Goal: Task Accomplishment & Management: Manage account settings

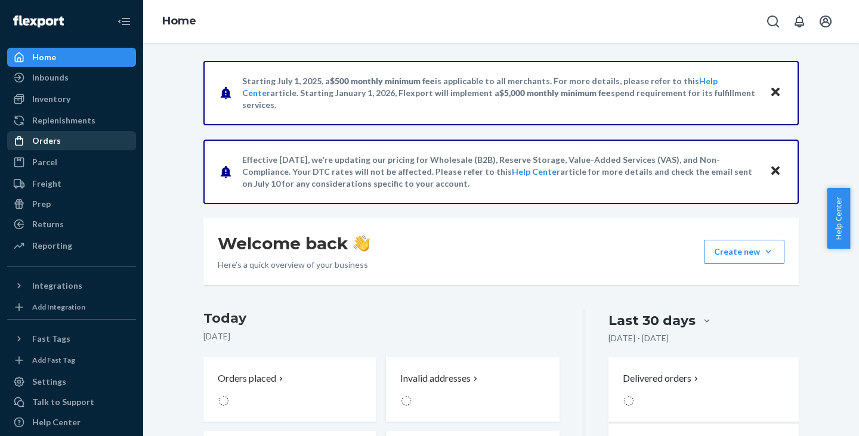
click at [49, 141] on div "Orders" at bounding box center [46, 141] width 29 height 12
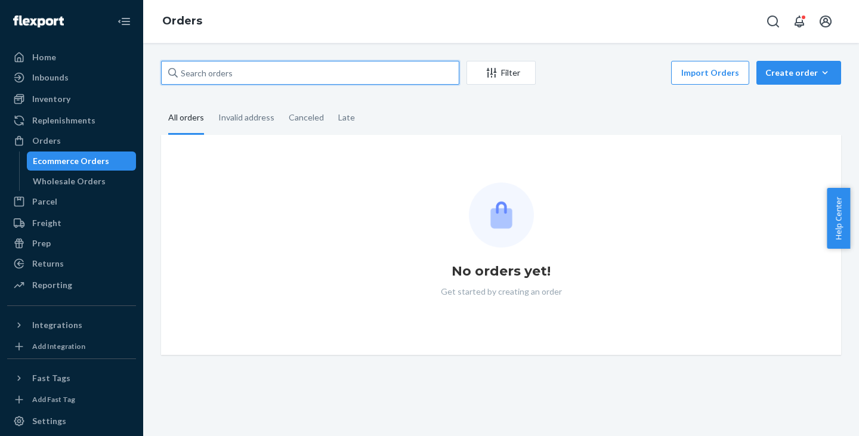
click at [209, 70] on input "text" at bounding box center [310, 73] width 298 height 24
paste input "[PERSON_NAME]"
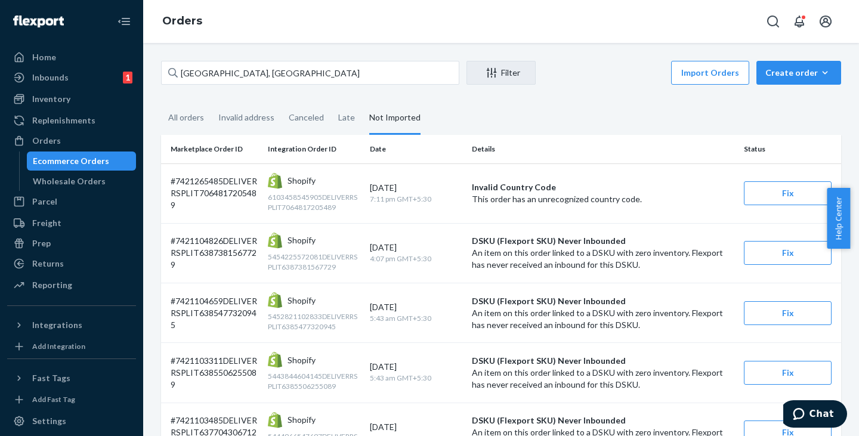
click at [50, 165] on div "Ecommerce Orders" at bounding box center [71, 161] width 76 height 12
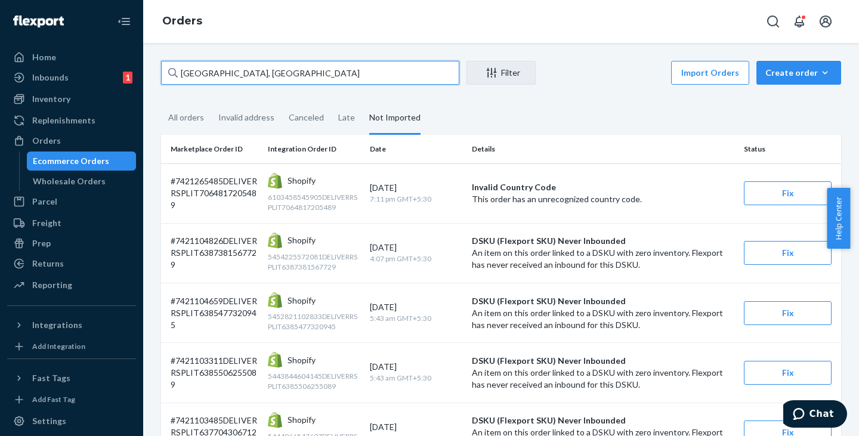
drag, startPoint x: 263, startPoint y: 73, endPoint x: 181, endPoint y: 63, distance: 82.4
click at [181, 63] on input "[GEOGRAPHIC_DATA], [GEOGRAPHIC_DATA]" at bounding box center [310, 73] width 298 height 24
paste input "E"
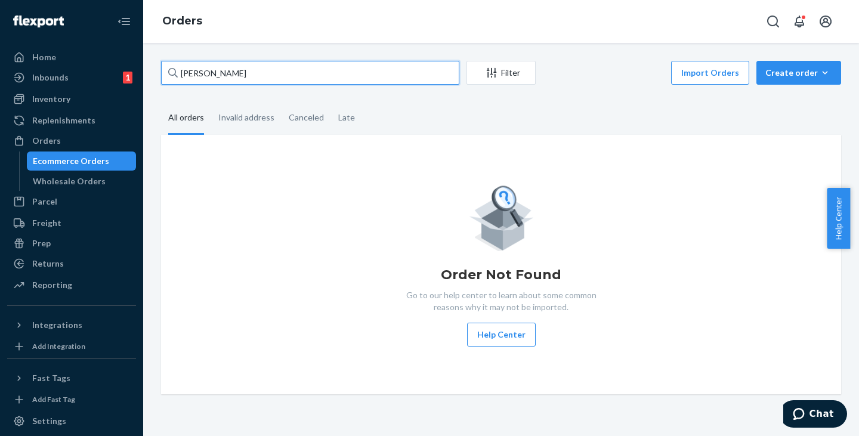
drag, startPoint x: 242, startPoint y: 98, endPoint x: 276, endPoint y: 71, distance: 42.9
click at [276, 71] on input "[PERSON_NAME]" at bounding box center [310, 73] width 298 height 24
type input "[PERSON_NAME]"
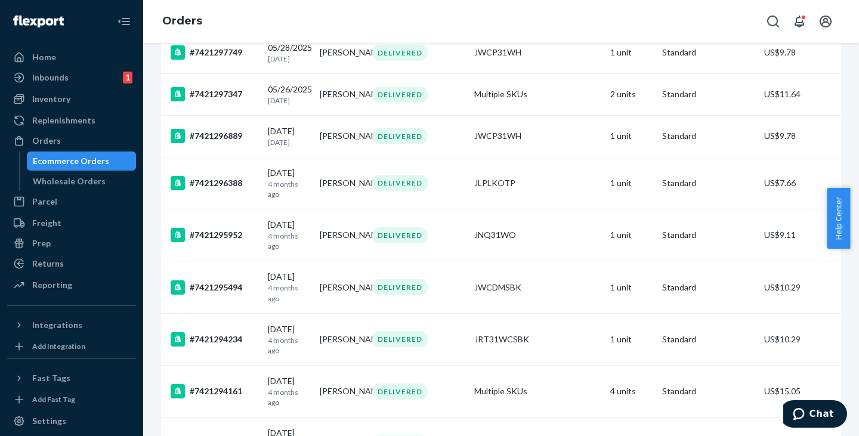
scroll to position [2744, 0]
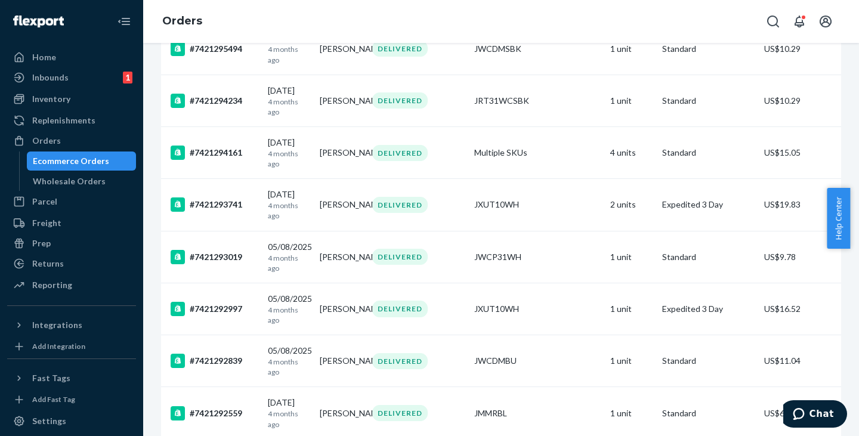
click at [78, 162] on div "Ecommerce Orders" at bounding box center [71, 161] width 76 height 12
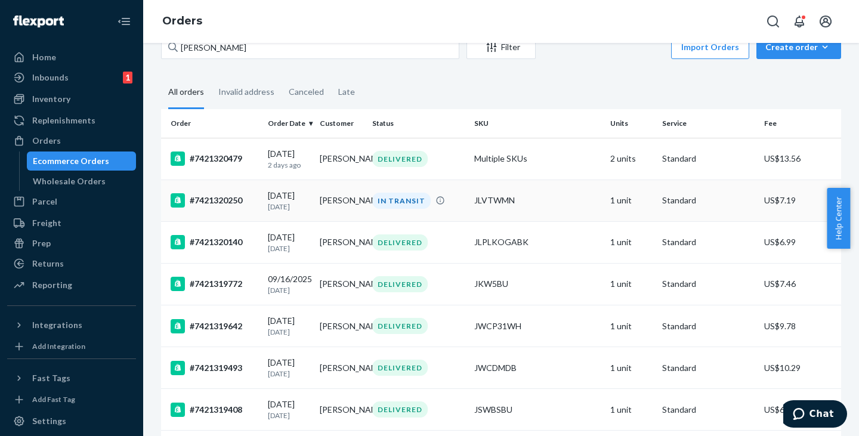
scroll to position [0, 0]
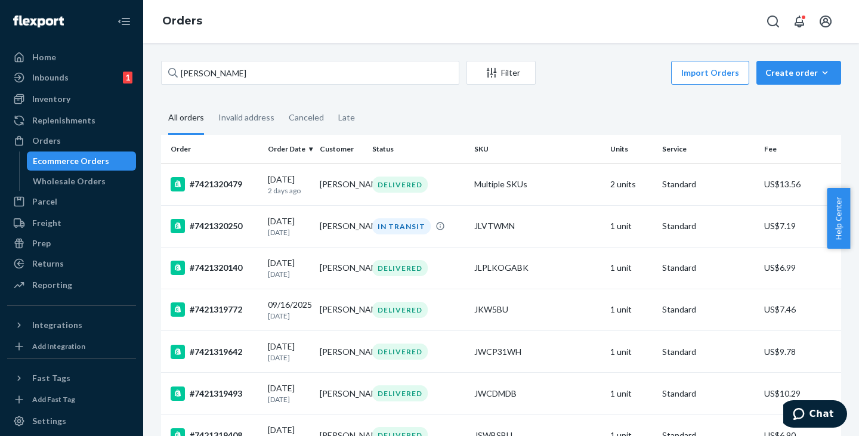
click at [61, 162] on div "Ecommerce Orders" at bounding box center [71, 161] width 76 height 12
click at [55, 141] on div "Orders" at bounding box center [46, 141] width 29 height 12
click at [76, 163] on div "Ecommerce Orders" at bounding box center [71, 161] width 76 height 12
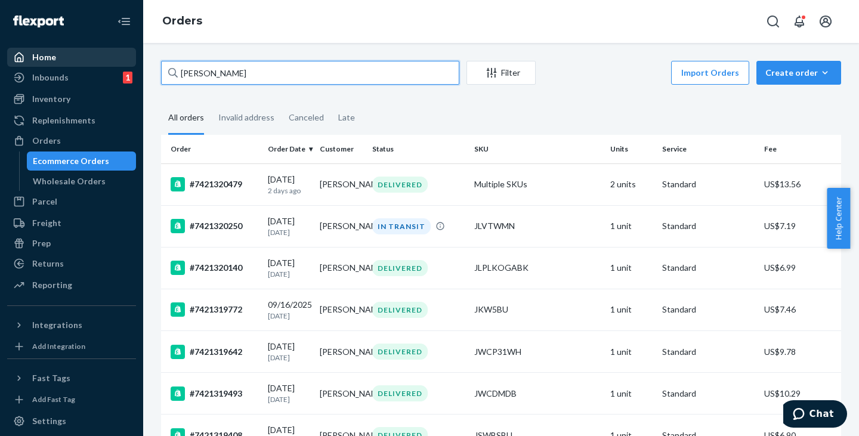
drag, startPoint x: 251, startPoint y: 79, endPoint x: 122, endPoint y: 60, distance: 130.9
click at [122, 60] on div "Home Inbounds 1 Shipping Plans Problems 1 Inventory Products Replenishments Ord…" at bounding box center [429, 218] width 859 height 436
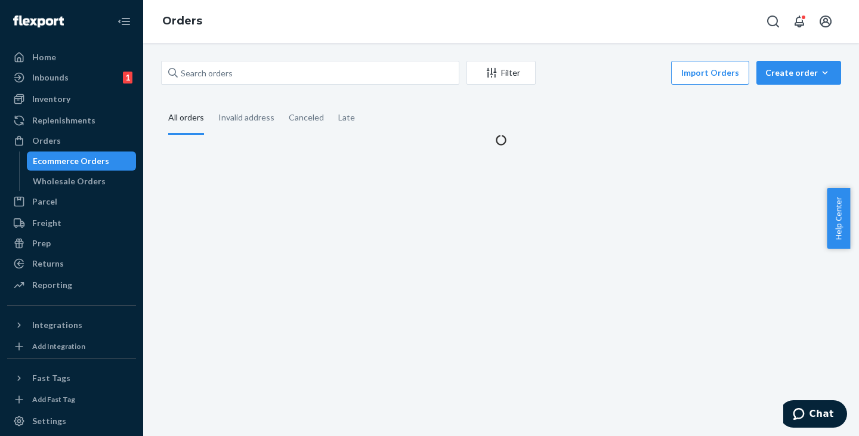
click at [66, 162] on div "Ecommerce Orders" at bounding box center [71, 161] width 76 height 12
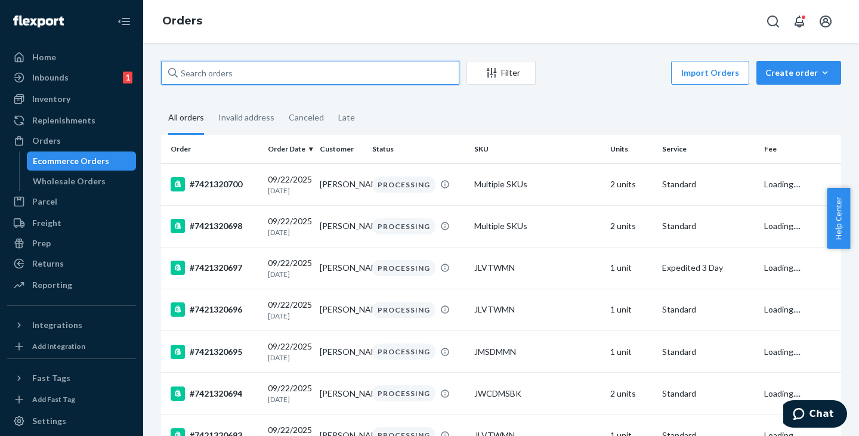
click at [194, 75] on input "text" at bounding box center [310, 73] width 298 height 24
paste input "[PERSON_NAME]"
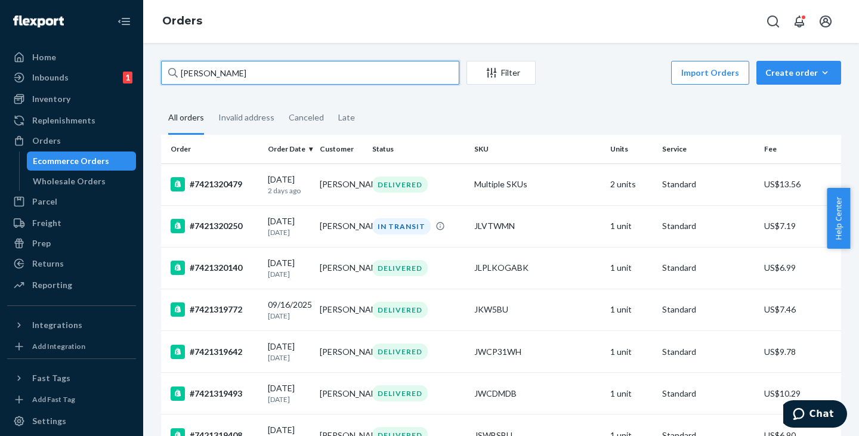
drag, startPoint x: 239, startPoint y: 77, endPoint x: 155, endPoint y: 69, distance: 85.1
paste input "text"
drag, startPoint x: 244, startPoint y: 75, endPoint x: 181, endPoint y: 65, distance: 63.5
click at [181, 65] on input "[PERSON_NAME]" at bounding box center [310, 73] width 298 height 24
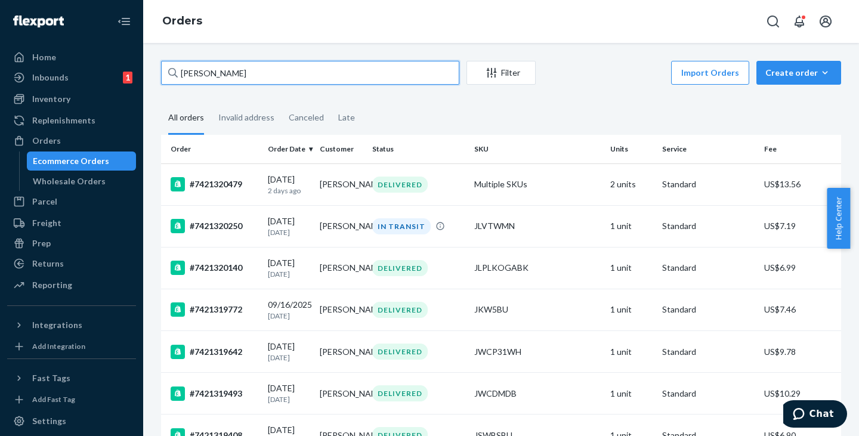
paste input ", [PERSON_NAME]"
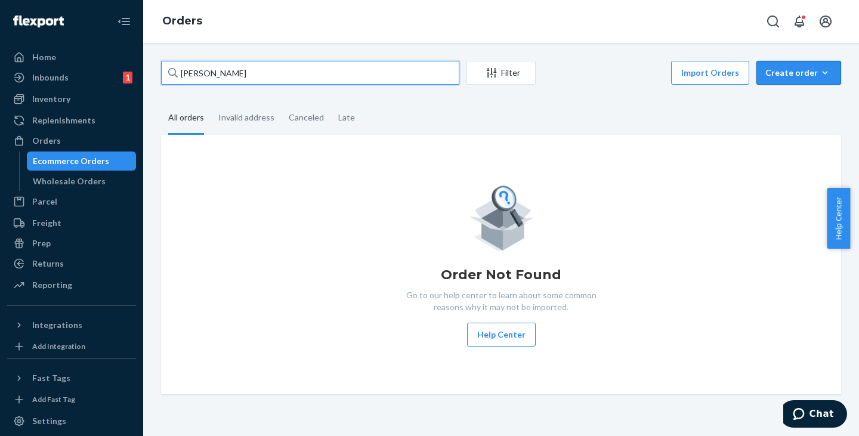
type input "[PERSON_NAME]"
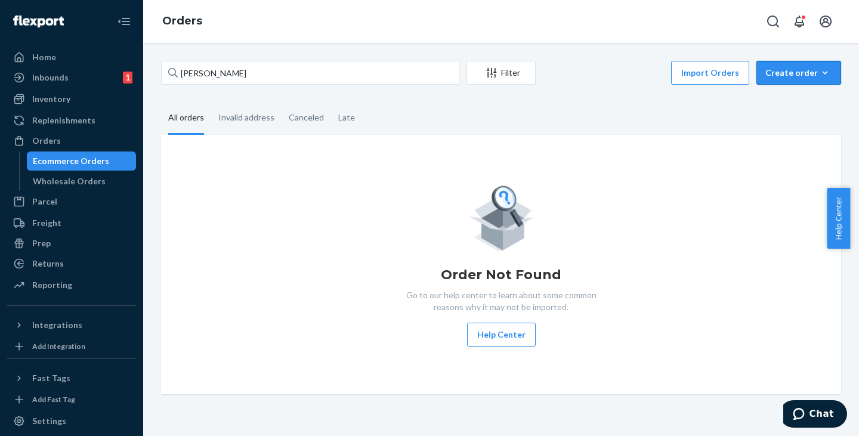
click at [774, 72] on div "Create order" at bounding box center [798, 73] width 67 height 12
click at [773, 102] on span "Ecommerce order" at bounding box center [806, 101] width 74 height 8
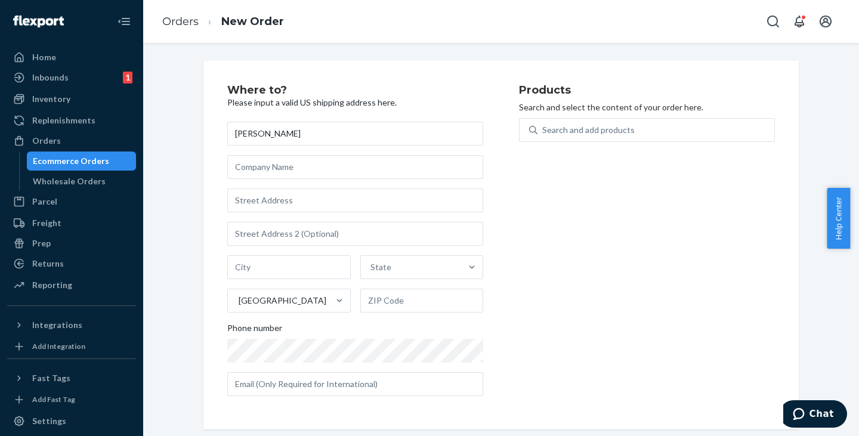
type input "[PERSON_NAME]"
click at [291, 199] on input "text" at bounding box center [355, 201] width 256 height 24
paste input "[STREET_ADDRESS][PERSON_NAME]"
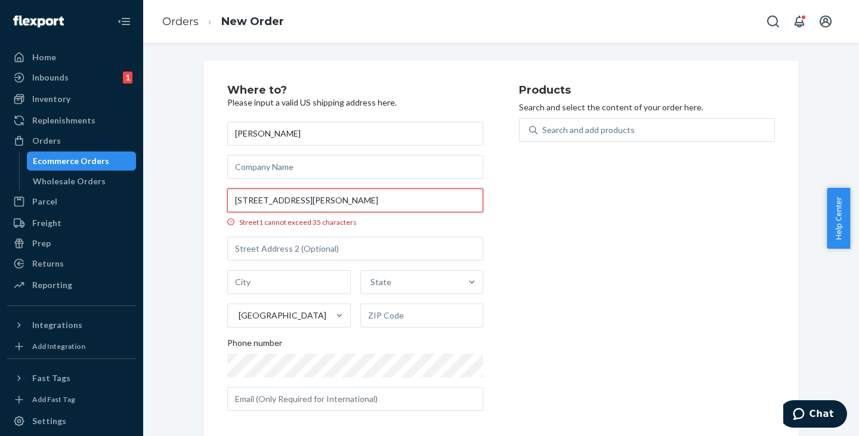
scroll to position [0, 53]
drag, startPoint x: 359, startPoint y: 201, endPoint x: 287, endPoint y: 196, distance: 72.3
click at [287, 196] on input "[STREET_ADDRESS][PERSON_NAME]" at bounding box center [355, 201] width 256 height 24
type input "[STREET_ADDRESS]"
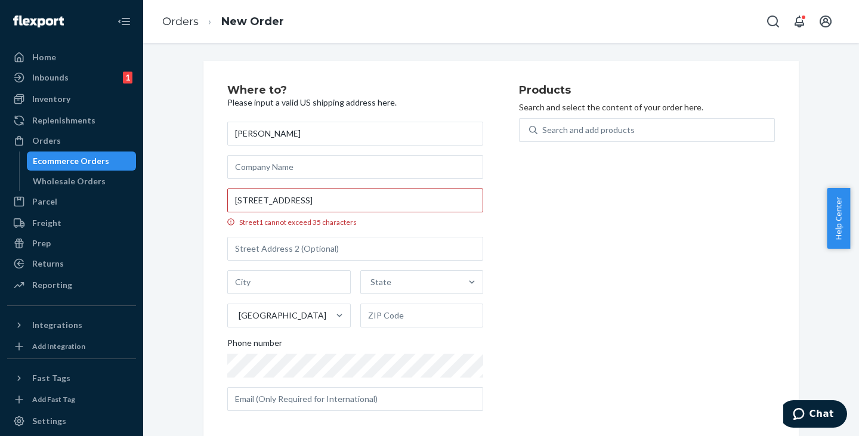
drag, startPoint x: 217, startPoint y: 84, endPoint x: 229, endPoint y: 110, distance: 28.8
click at [220, 106] on div "Where to? Please input a valid US shipping address here. [PERSON_NAME][GEOGRAPH…" at bounding box center [500, 253] width 595 height 384
type input "[GEOGRAPHIC_DATA]"
type input "71303"
type input "[STREET_ADDRESS]"
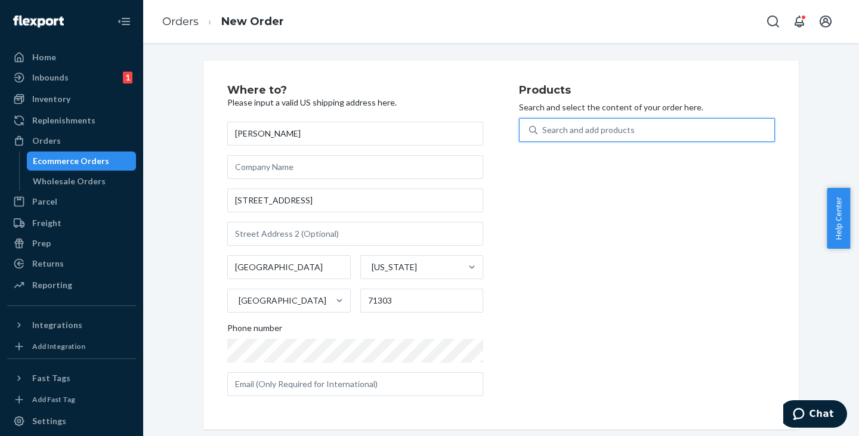
drag, startPoint x: 548, startPoint y: 125, endPoint x: 553, endPoint y: 116, distance: 10.4
click at [549, 122] on div "Search and add products" at bounding box center [656, 129] width 237 height 21
click at [543, 124] on input "0 results available. Use Up and Down to choose options, press Enter to select t…" at bounding box center [542, 130] width 1 height 12
paste input "JKW5BK"
type input "JKW5BK"
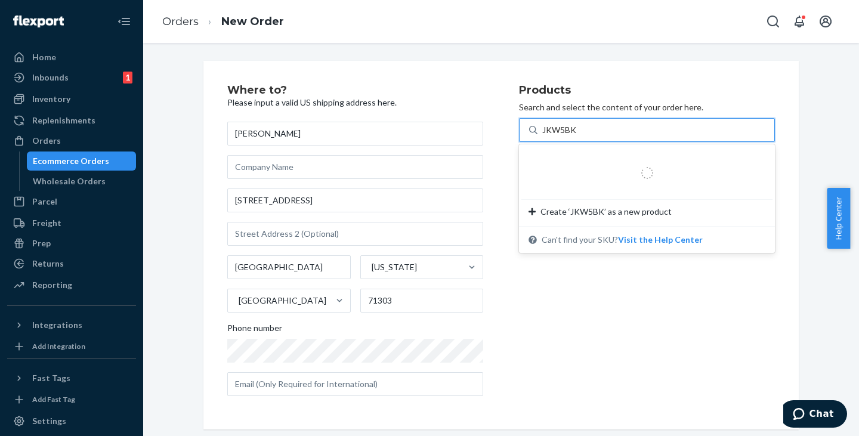
click at [573, 168] on div at bounding box center [647, 173] width 208 height 24
click at [573, 136] on input "JKW5BK" at bounding box center [559, 130] width 35 height 12
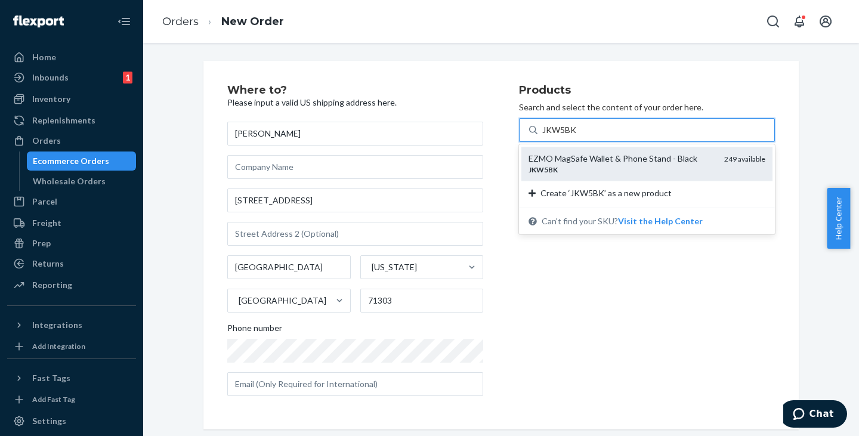
click at [567, 159] on div "EZMO MagSafe Wallet & Phone Stand - Black" at bounding box center [622, 159] width 186 height 12
click at [567, 136] on input "JKW5BK" at bounding box center [559, 130] width 35 height 12
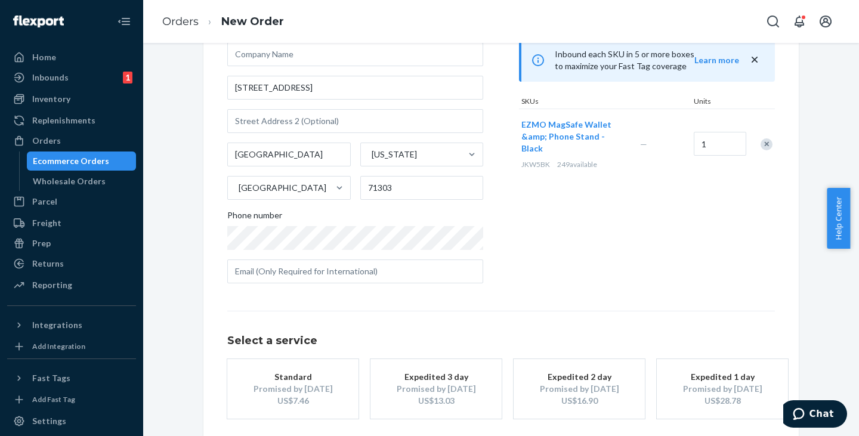
scroll to position [166, 0]
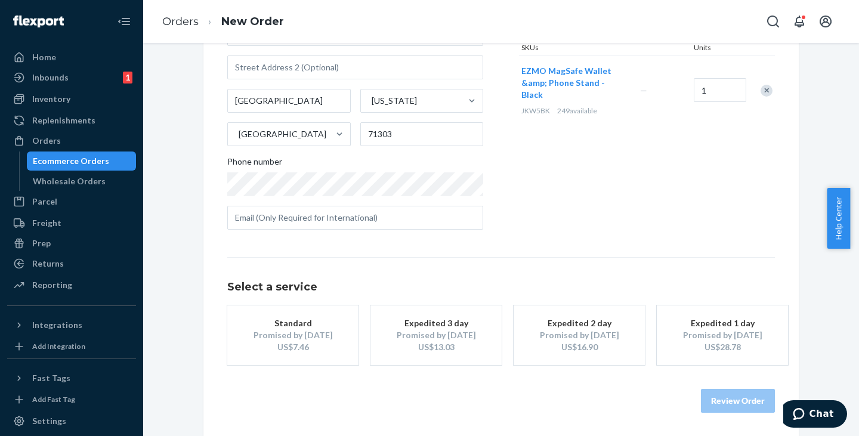
click at [316, 324] on div "Standard" at bounding box center [292, 323] width 95 height 12
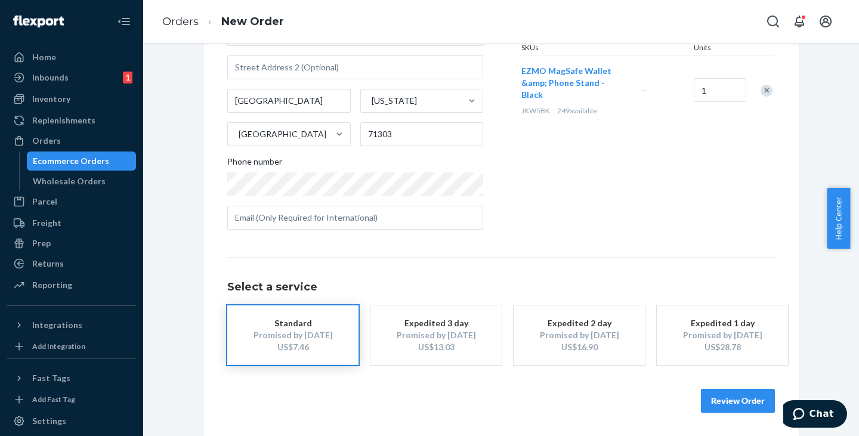
drag, startPoint x: 720, startPoint y: 403, endPoint x: 718, endPoint y: 395, distance: 8.1
click at [720, 403] on button "Review Order" at bounding box center [738, 401] width 74 height 24
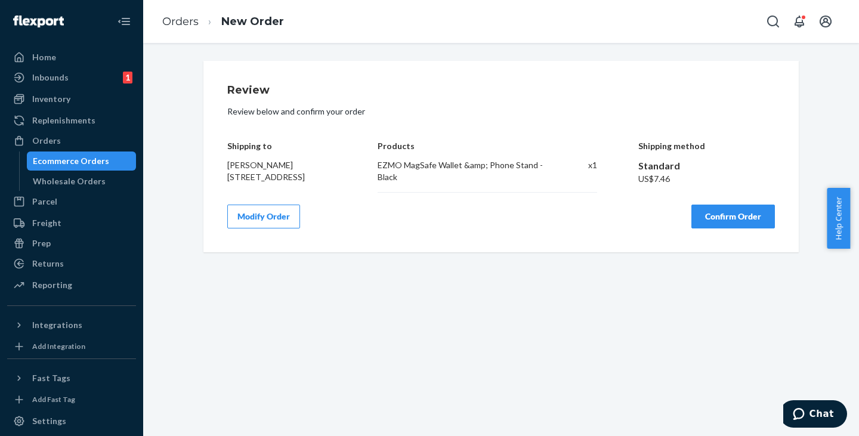
click at [735, 218] on button "Confirm Order" at bounding box center [733, 217] width 84 height 24
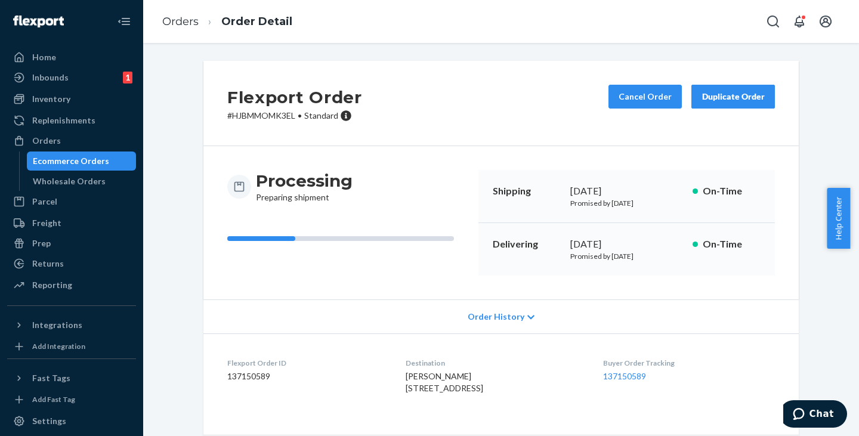
click at [73, 162] on div "Ecommerce Orders" at bounding box center [71, 161] width 76 height 12
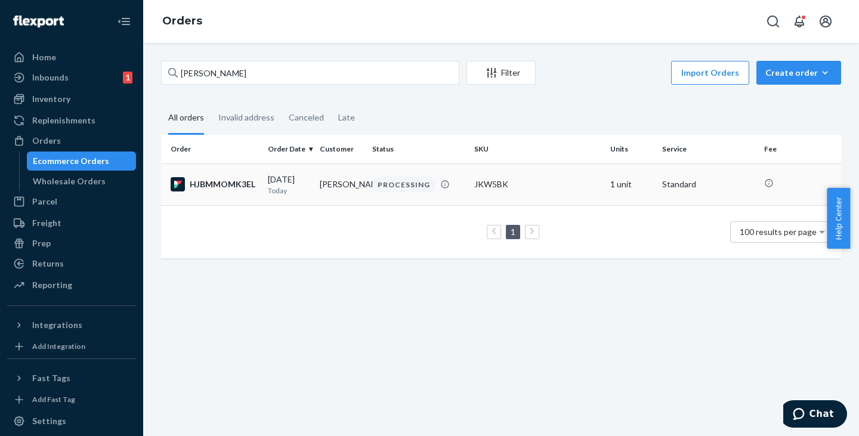
click at [320, 183] on td "[PERSON_NAME]" at bounding box center [341, 184] width 52 height 42
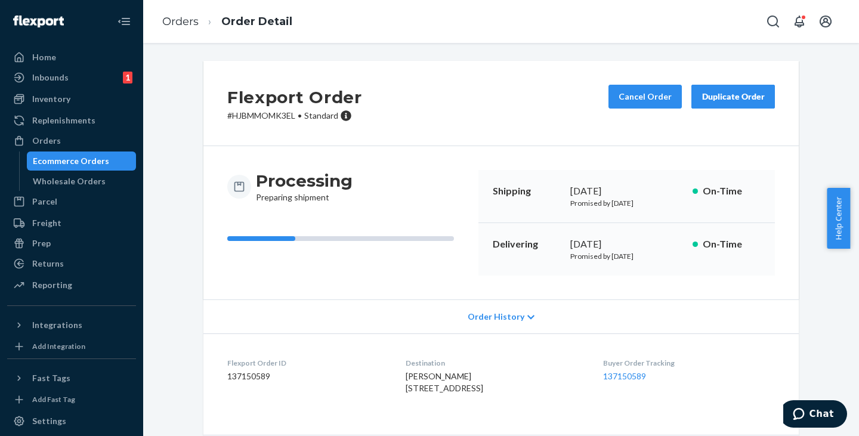
click at [262, 117] on p "# HJBMMOMK3EL • Standard" at bounding box center [294, 116] width 135 height 12
copy p "HJBMMOMK3EL"
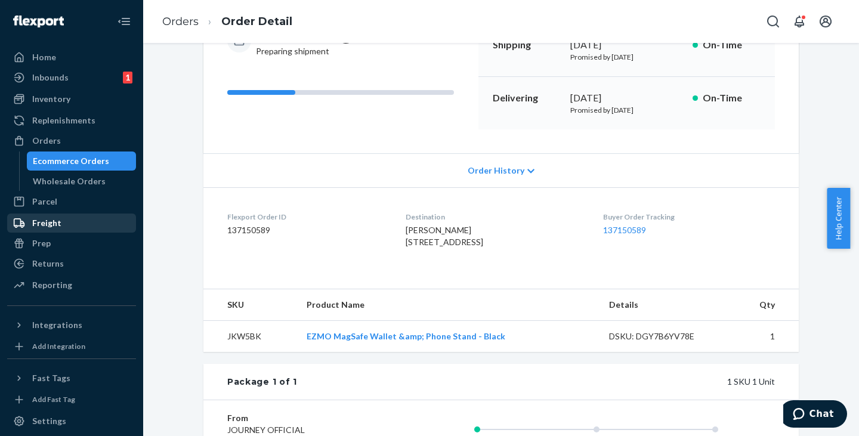
scroll to position [119, 0]
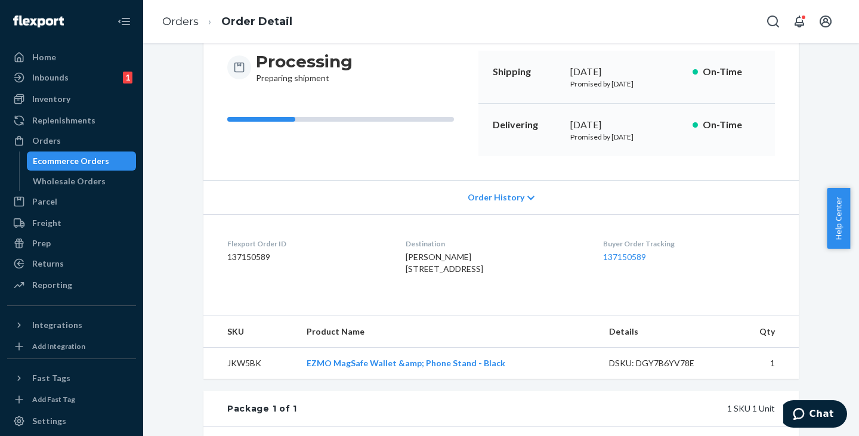
drag, startPoint x: 81, startPoint y: 160, endPoint x: 180, endPoint y: 175, distance: 100.1
click at [81, 160] on div "Ecommerce Orders" at bounding box center [71, 161] width 76 height 12
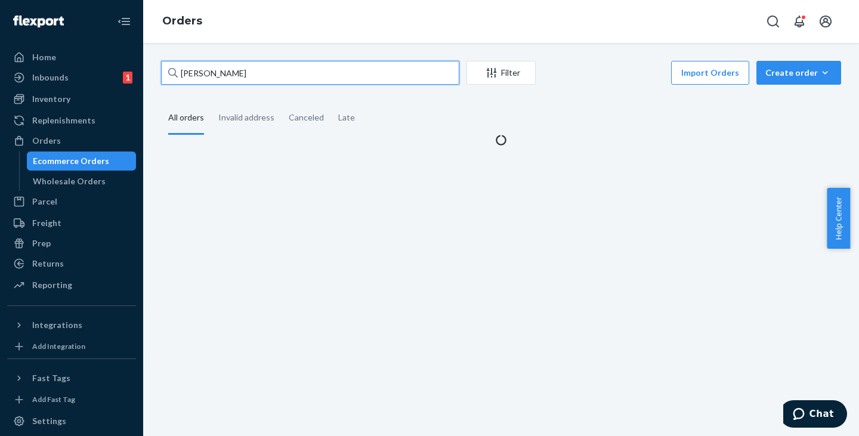
drag, startPoint x: 292, startPoint y: 79, endPoint x: 224, endPoint y: 75, distance: 68.1
click at [224, 75] on input "[PERSON_NAME]" at bounding box center [310, 73] width 298 height 24
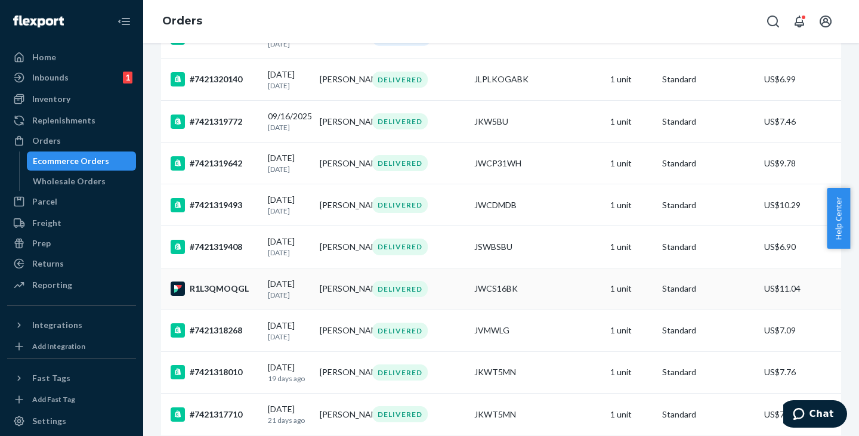
scroll to position [298, 0]
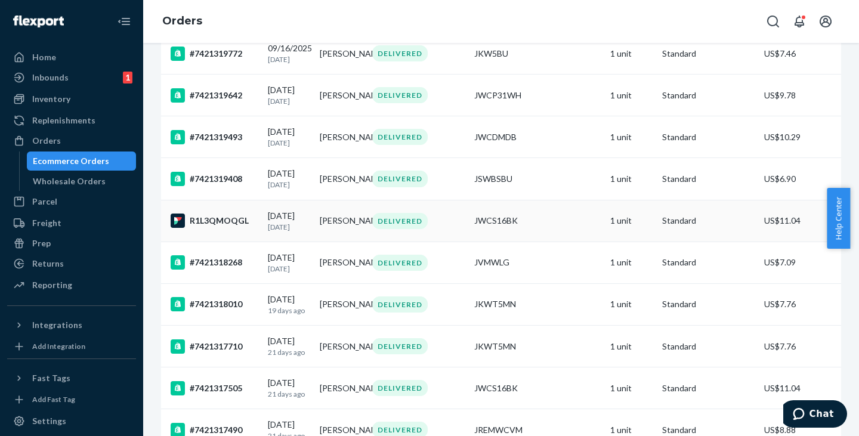
type input "[PERSON_NAME]"
click at [326, 233] on td "[PERSON_NAME]" at bounding box center [341, 221] width 52 height 42
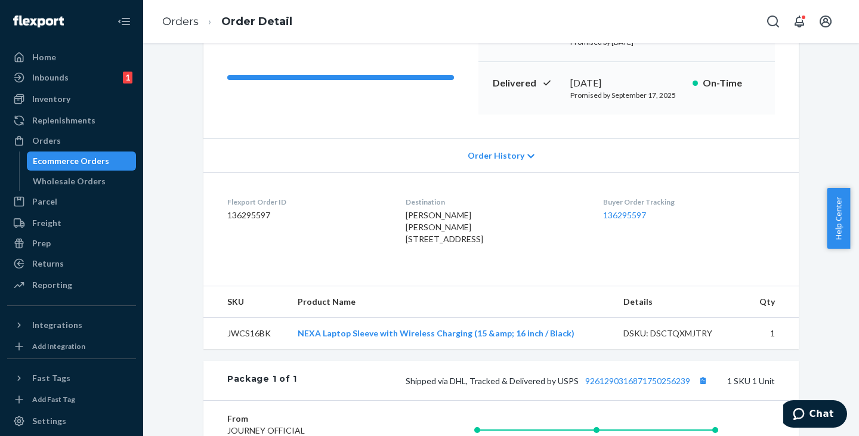
scroll to position [298, 0]
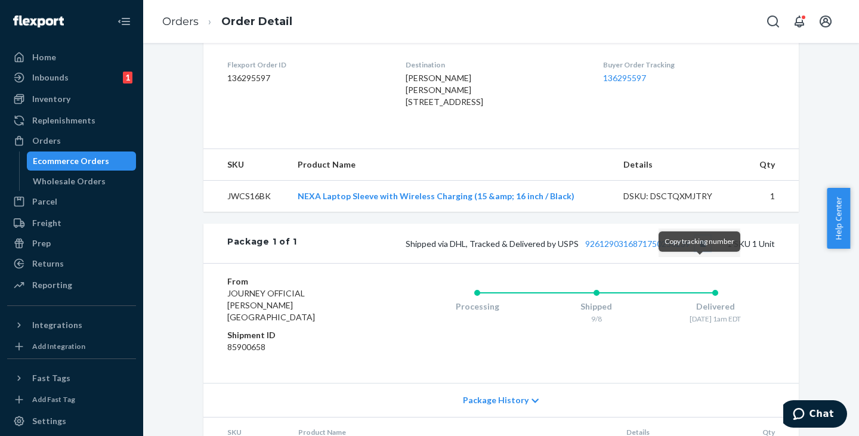
click at [699, 251] on button "Copy tracking number" at bounding box center [703, 244] width 16 height 16
